Goal: Task Accomplishment & Management: Manage account settings

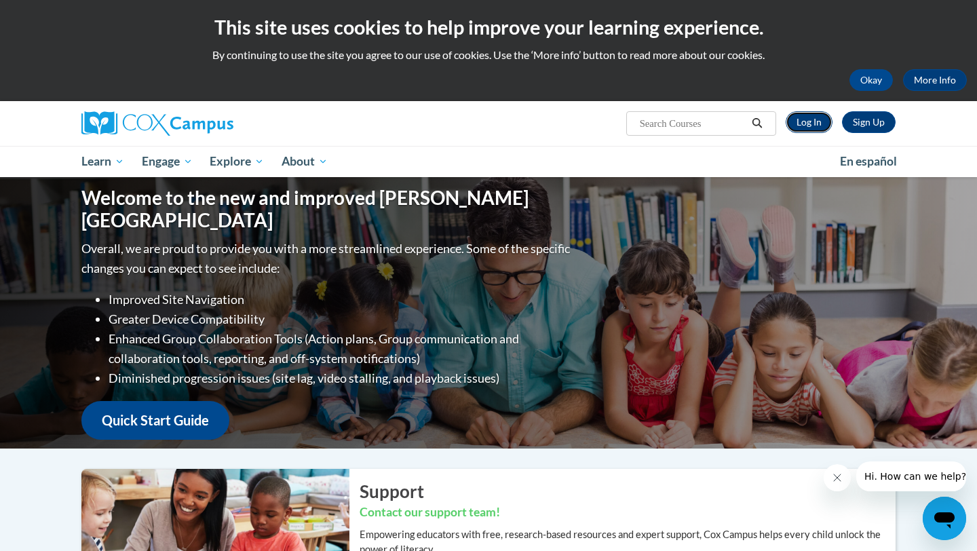
click at [814, 123] on link "Log In" at bounding box center [808, 122] width 47 height 22
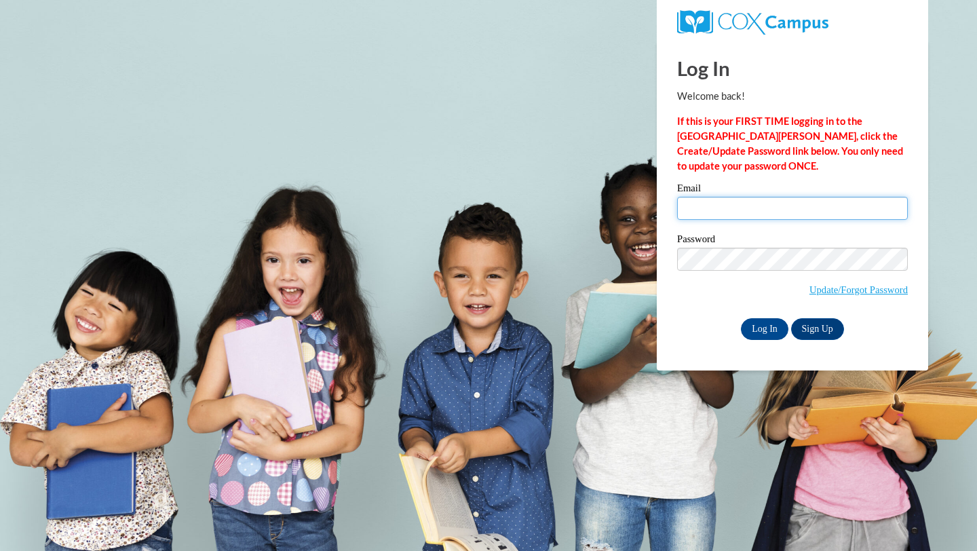
click at [712, 209] on input "Email" at bounding box center [792, 208] width 231 height 23
type input "o"
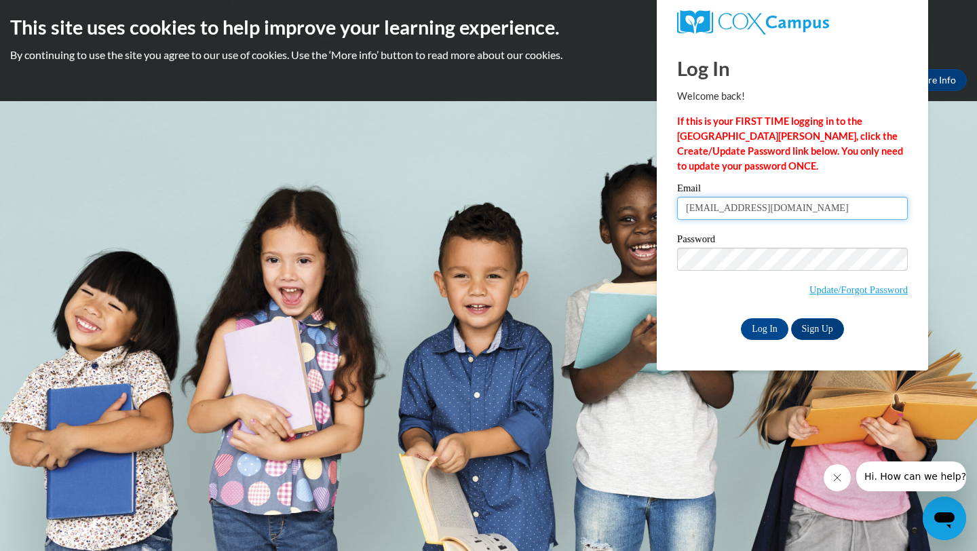
type input "[EMAIL_ADDRESS][DOMAIN_NAME]"
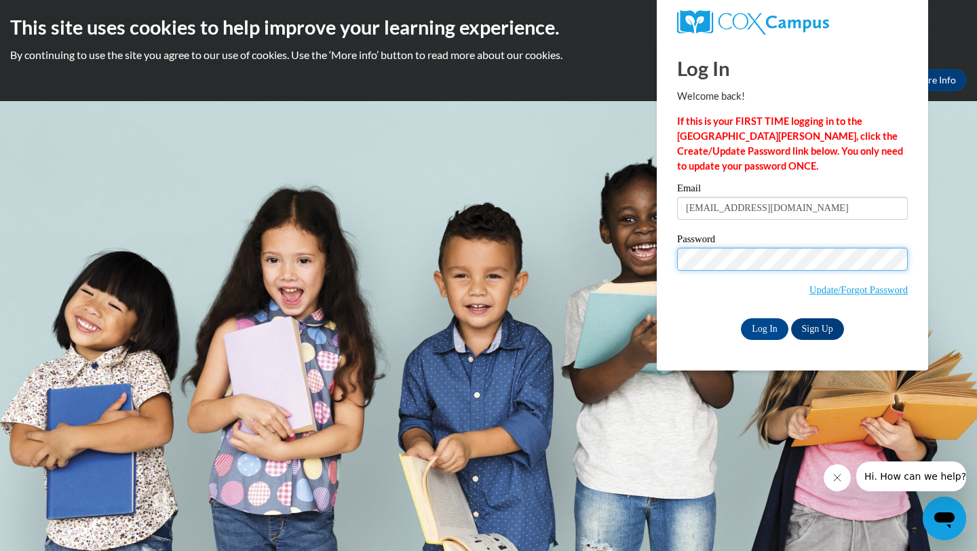
click at [741, 318] on input "Log In" at bounding box center [764, 329] width 47 height 22
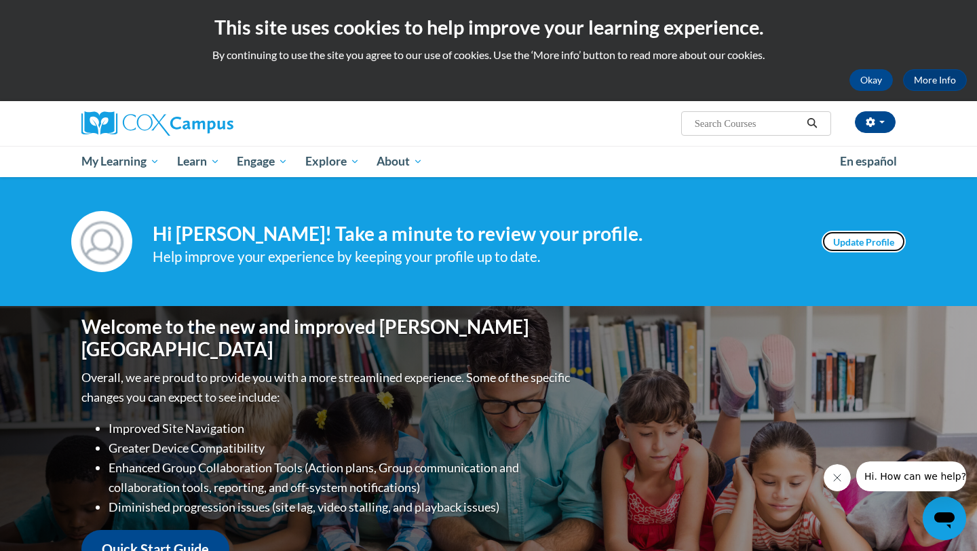
click at [872, 244] on link "Update Profile" at bounding box center [863, 242] width 84 height 22
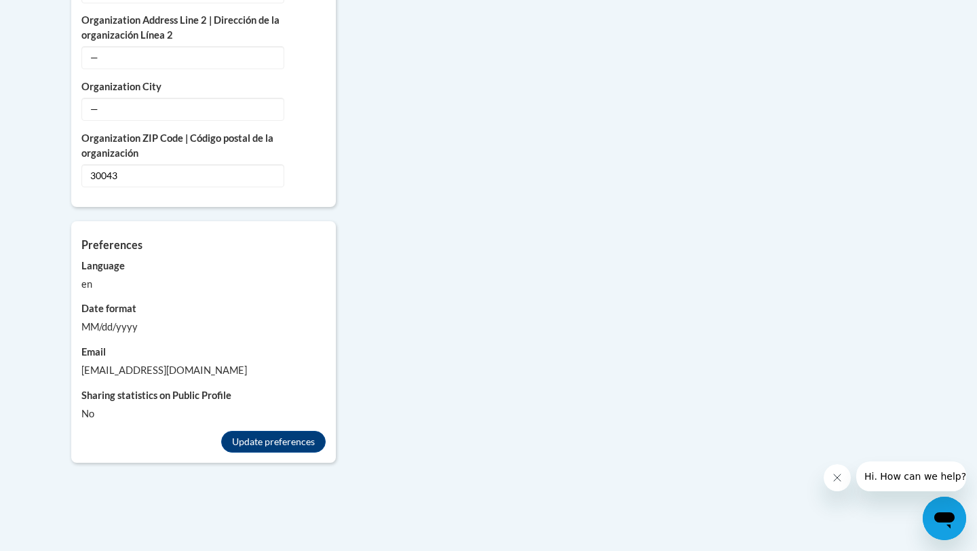
scroll to position [1118, 0]
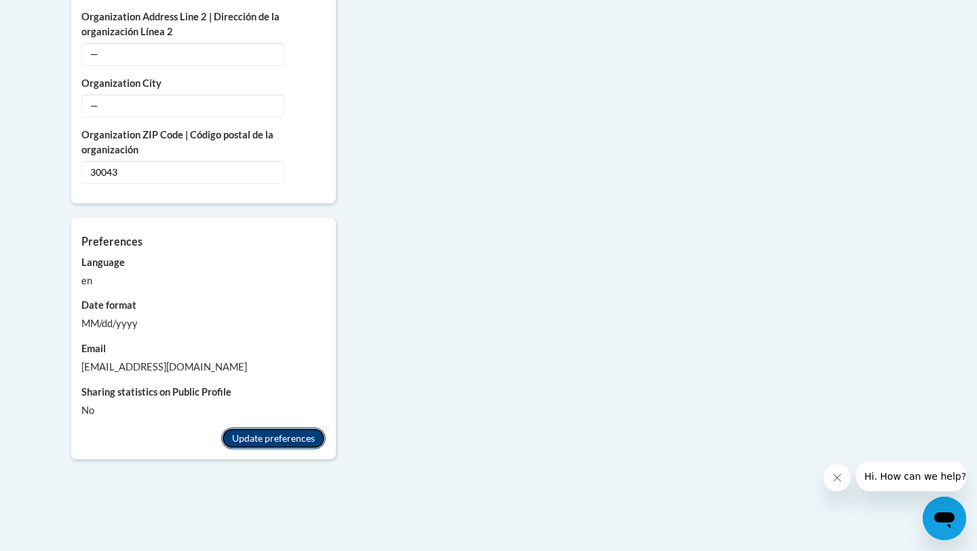
click at [292, 427] on button "Update preferences" at bounding box center [273, 438] width 104 height 22
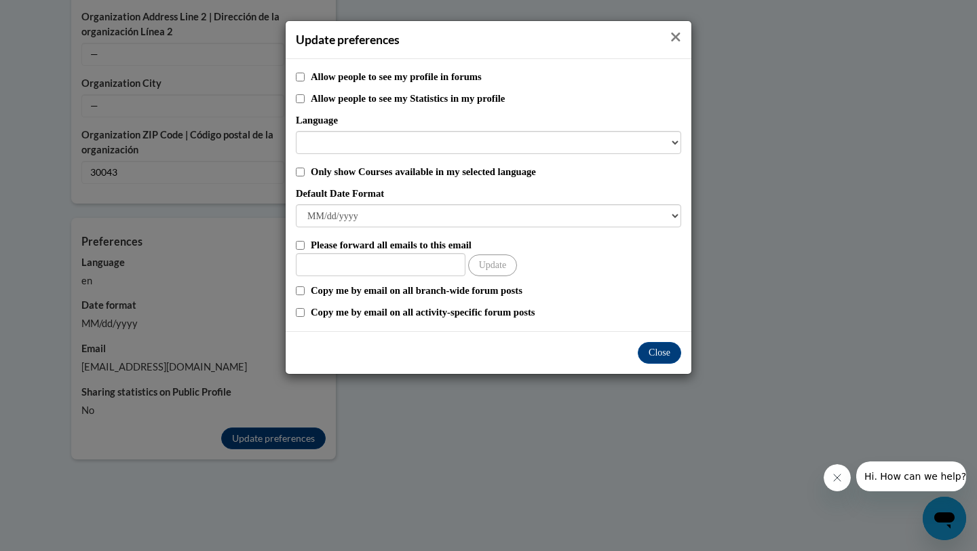
click at [672, 38] on icon "Close" at bounding box center [675, 37] width 11 height 14
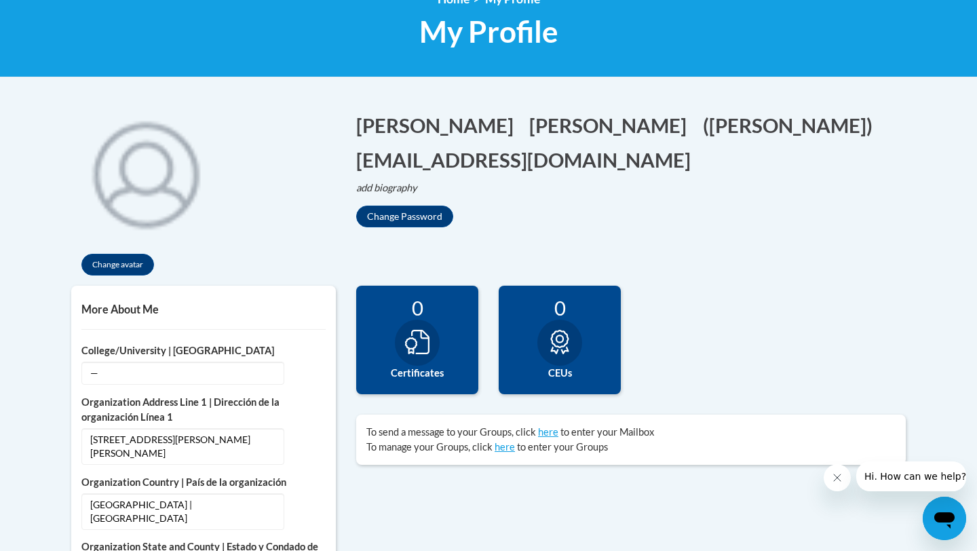
scroll to position [210, 0]
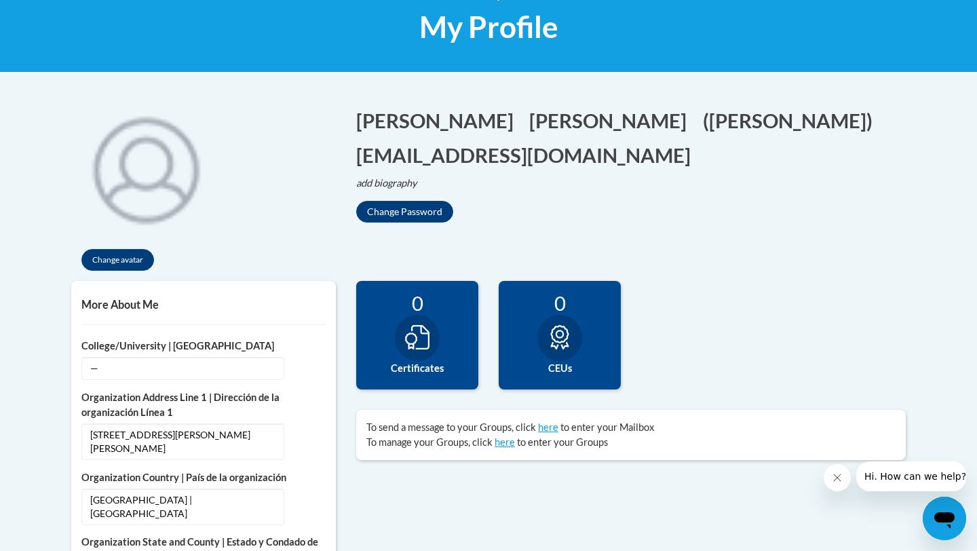
click at [420, 337] on icon at bounding box center [417, 337] width 24 height 24
click at [440, 309] on div "0" at bounding box center [417, 303] width 102 height 24
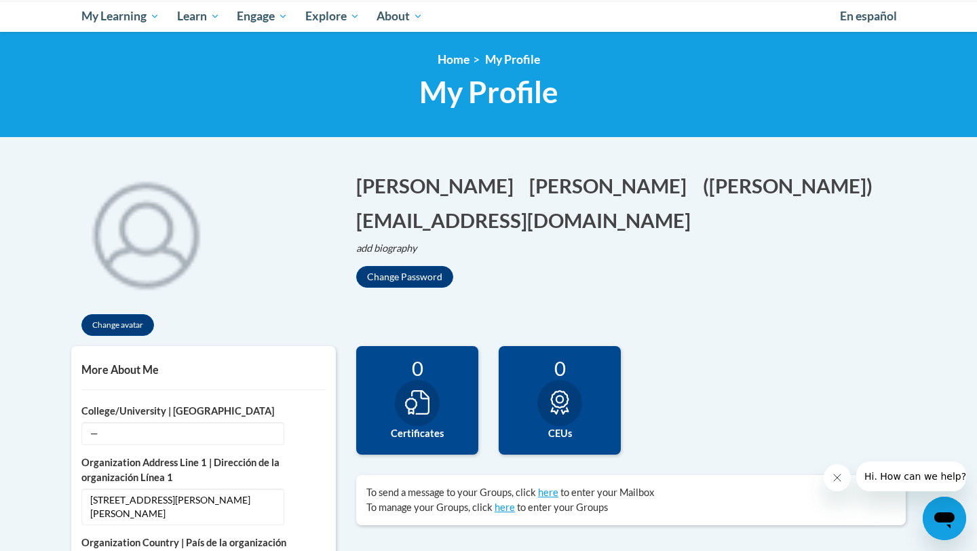
scroll to position [0, 0]
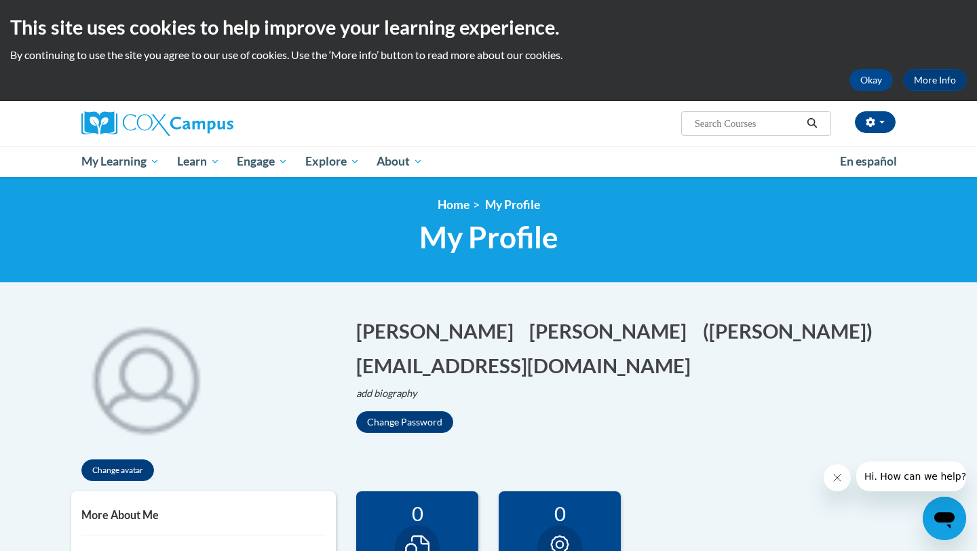
click at [342, 353] on div "Change avatar" at bounding box center [203, 397] width 285 height 188
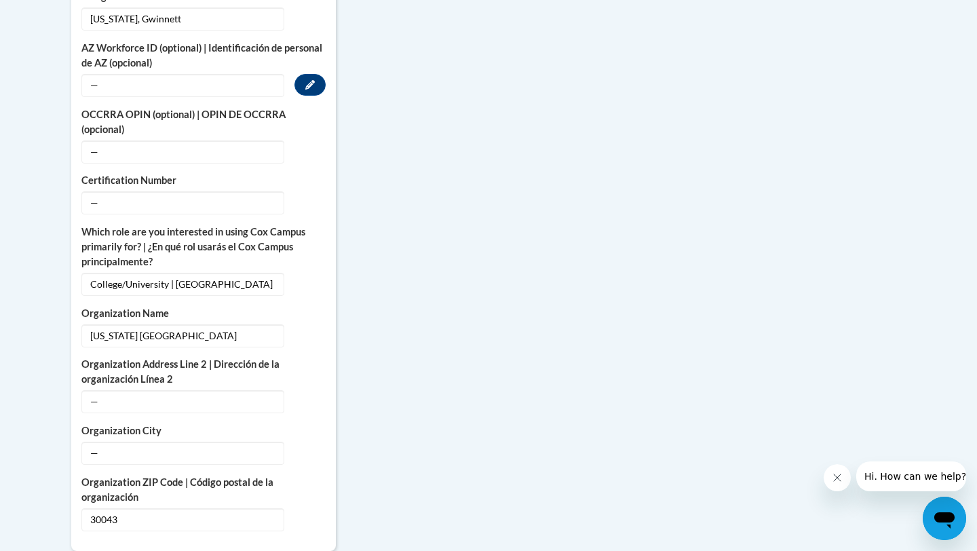
scroll to position [775, 0]
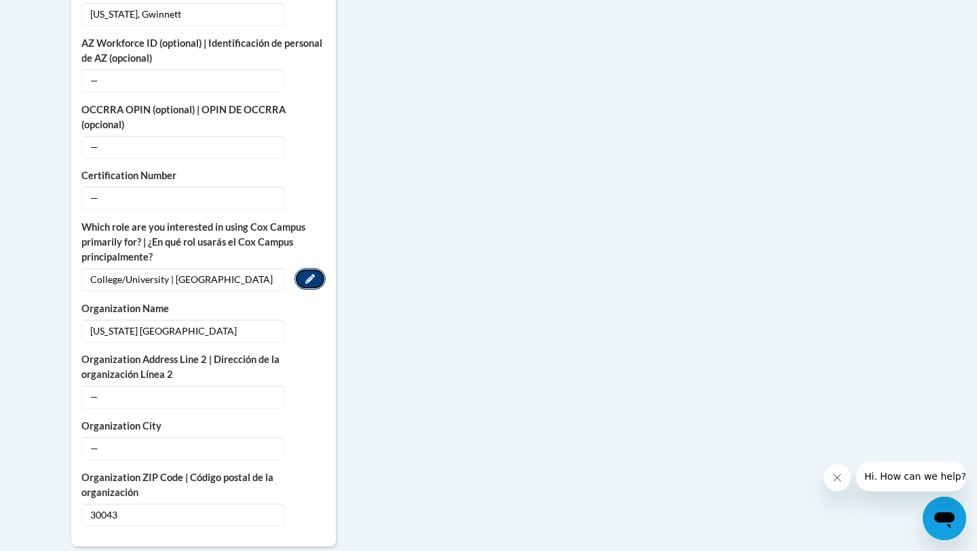
click at [309, 274] on icon "Custom profile fields" at bounding box center [309, 278] width 9 height 9
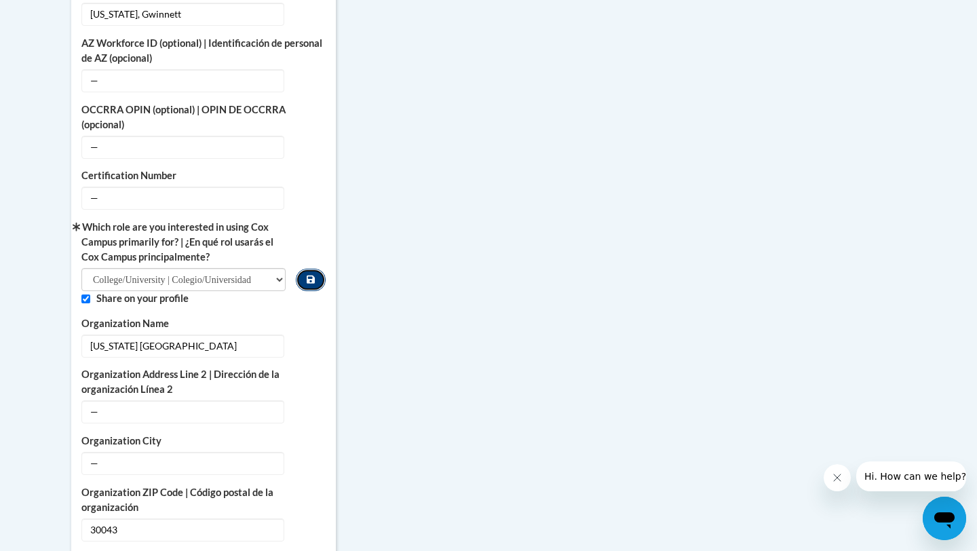
click at [307, 275] on icon "Custom profile fields" at bounding box center [311, 279] width 8 height 8
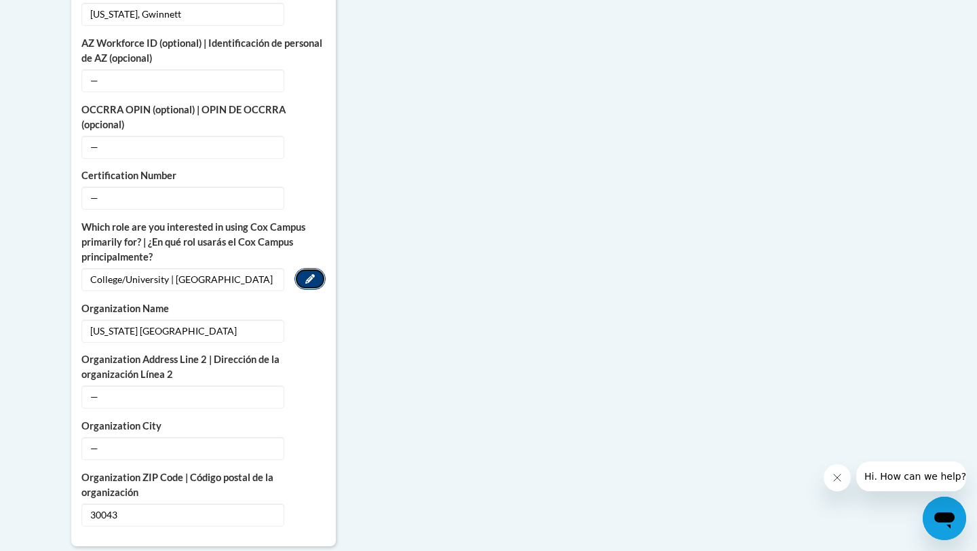
click at [317, 268] on button "Edit" at bounding box center [309, 279] width 31 height 22
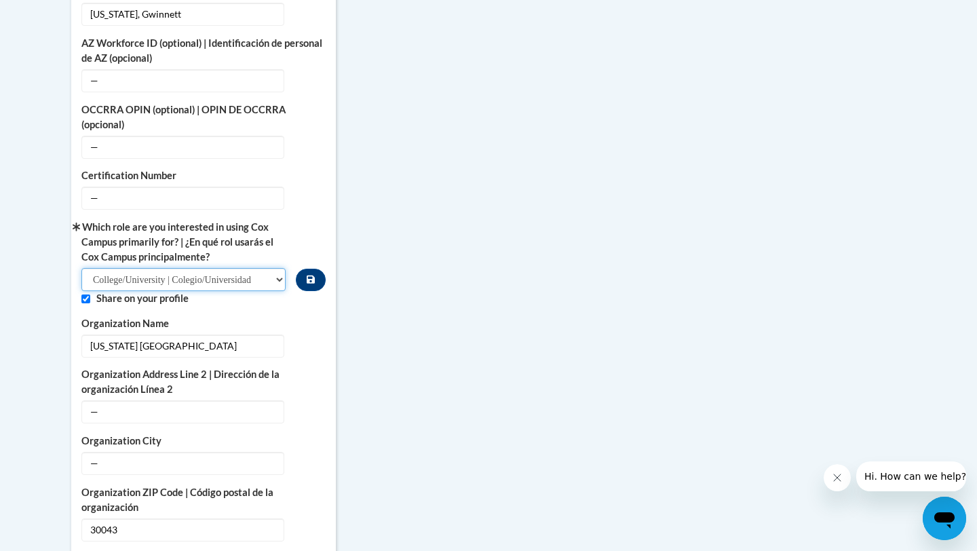
click at [274, 268] on select "Please Select College/University | Colegio/Universidad Community/Nonprofit Part…" at bounding box center [183, 279] width 204 height 23
select select "fbf2d438-af2f-41f8-98f1-81c410e29de3"
click at [81, 268] on select "Please Select College/University | Colegio/Universidad Community/Nonprofit Part…" at bounding box center [183, 279] width 204 height 23
click at [373, 345] on div "More About Me Click or press to edit any of the profile fields below. Select mu…" at bounding box center [488, 273] width 855 height 1115
click at [313, 275] on icon "Custom profile fields" at bounding box center [311, 279] width 8 height 8
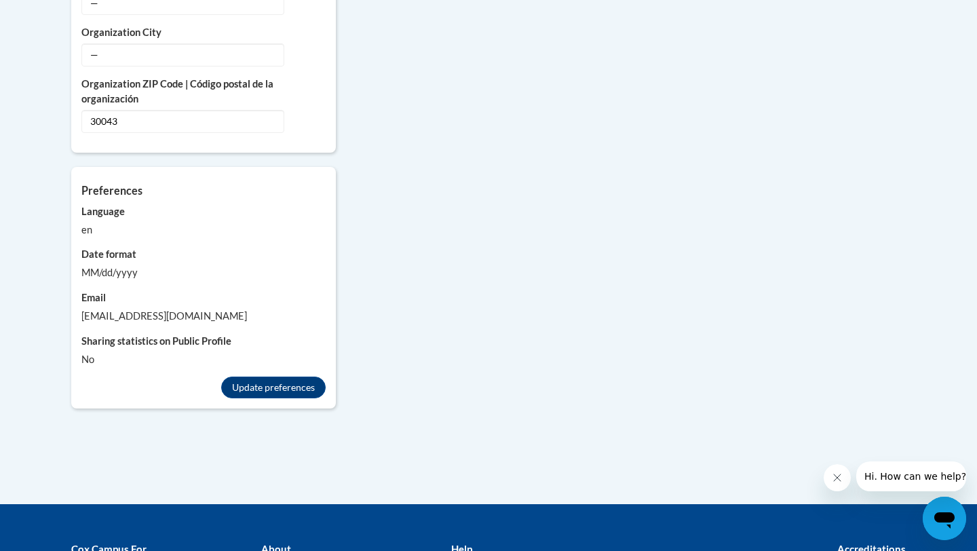
scroll to position [1179, 0]
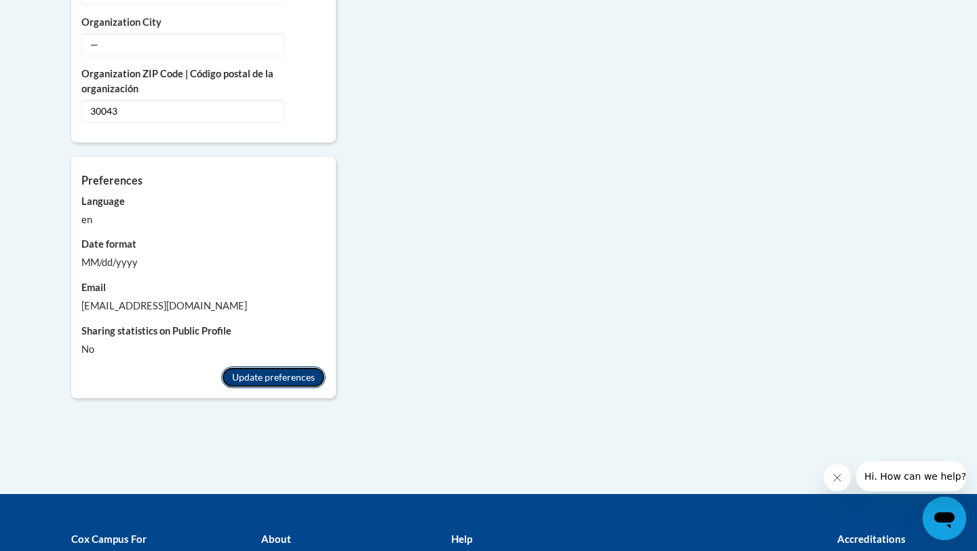
click at [278, 366] on button "Update preferences" at bounding box center [273, 377] width 104 height 22
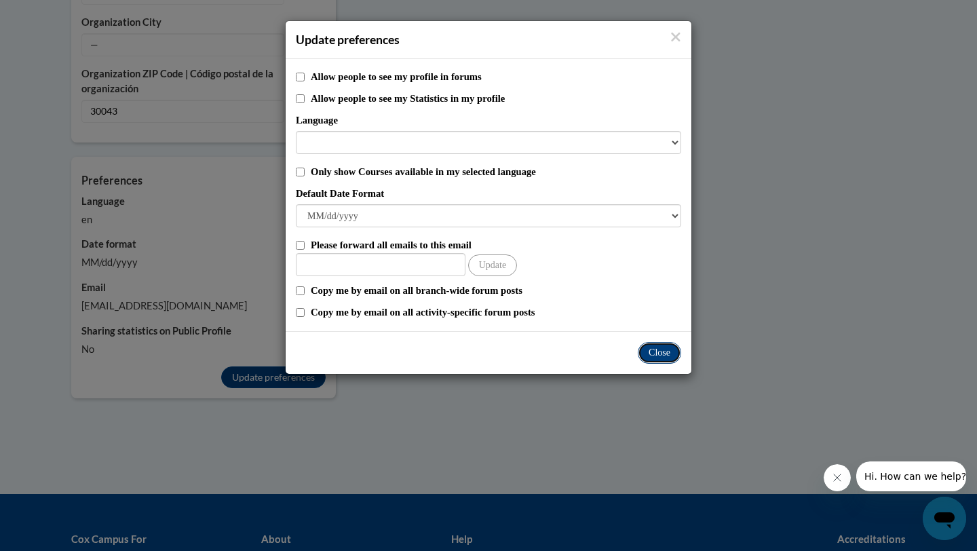
click at [679, 354] on button "Close" at bounding box center [659, 353] width 43 height 22
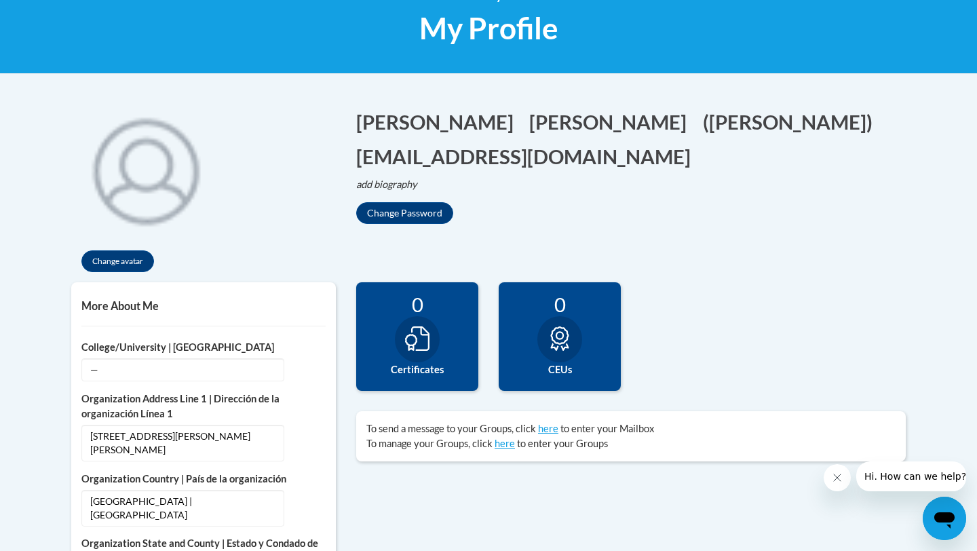
scroll to position [211, 0]
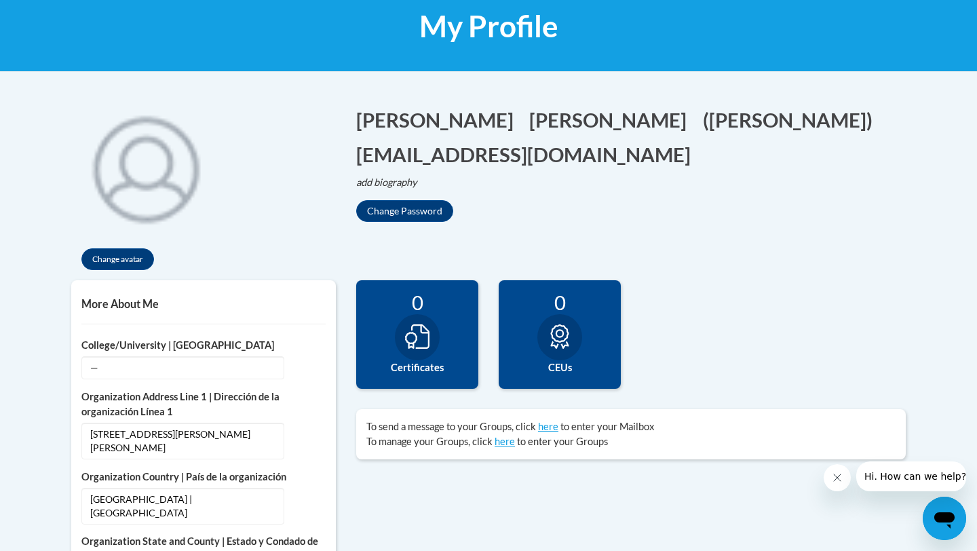
click at [568, 195] on div "[PERSON_NAME] Edit Screen Name [PERSON_NAME] Save [PERSON_NAME] Edit Screen Nam…" at bounding box center [630, 164] width 549 height 116
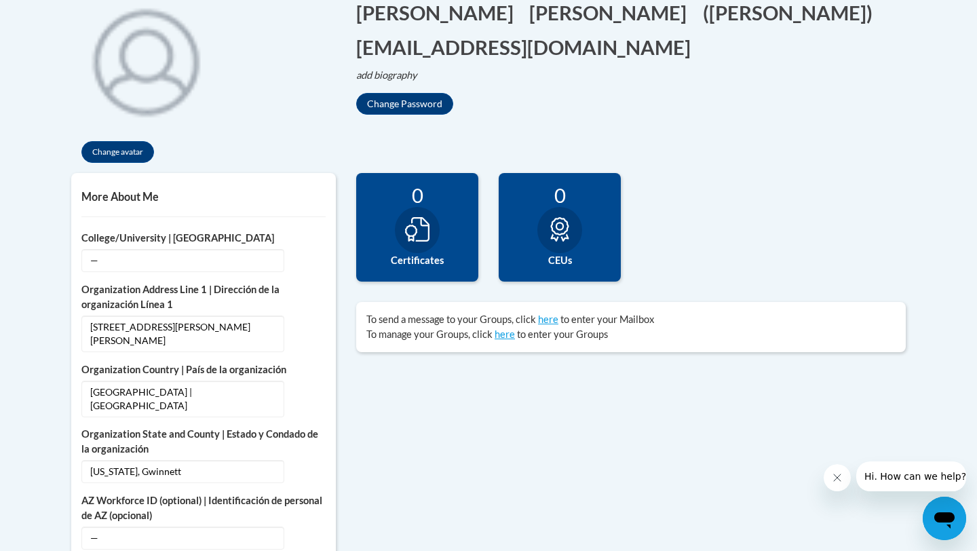
scroll to position [319, 0]
